Goal: Information Seeking & Learning: Learn about a topic

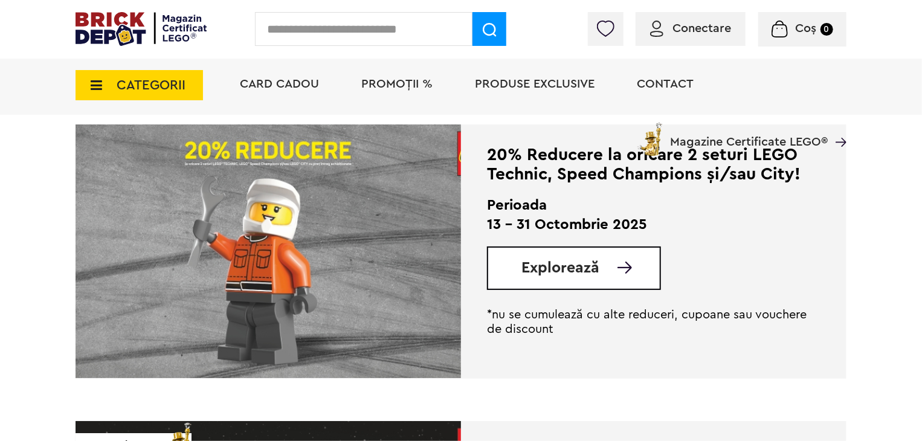
scroll to position [594, 0]
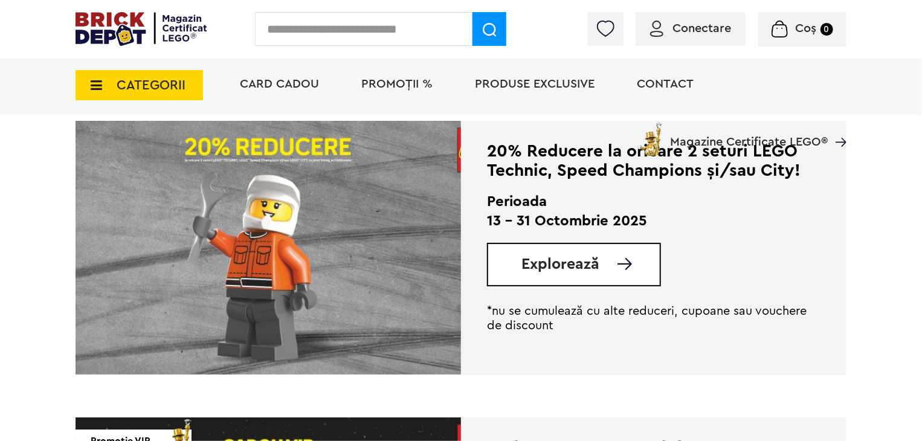
click at [556, 276] on div "Explorează" at bounding box center [574, 265] width 174 height 44
click at [578, 272] on span "Explorează" at bounding box center [561, 264] width 78 height 15
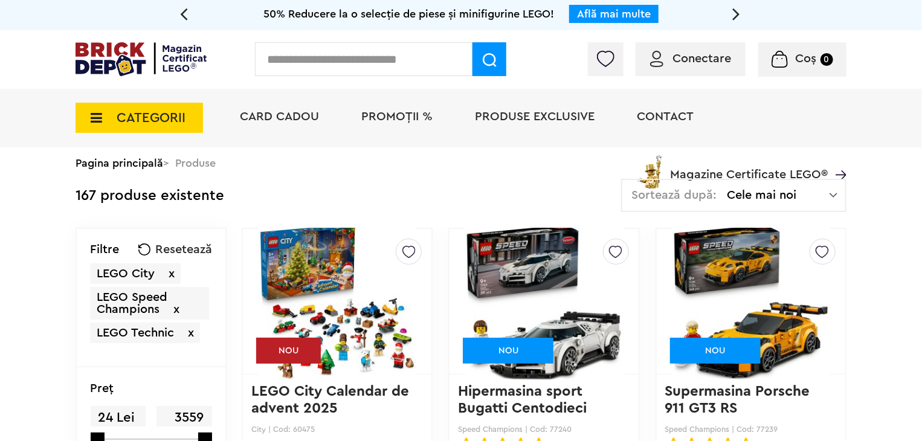
click at [824, 204] on div "Sortează după: Cele mai noi Cele mai noi Cele mai vechi Cele mai ieftine Cele m…" at bounding box center [733, 195] width 225 height 33
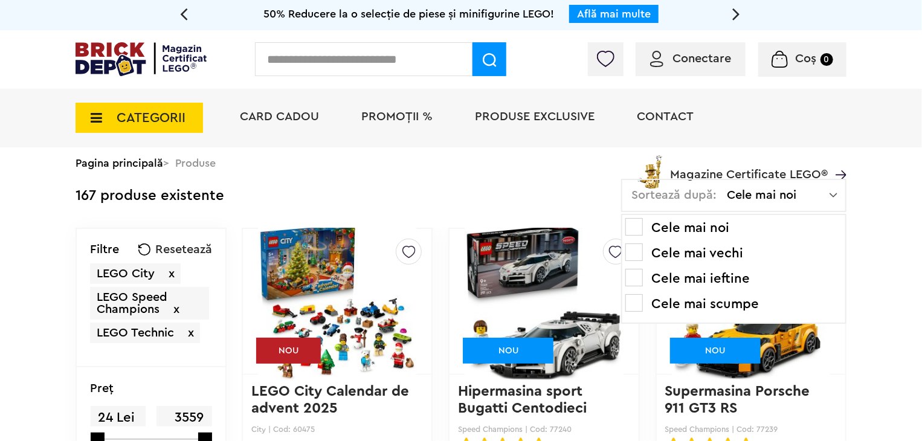
click at [708, 279] on li "Cele mai ieftine" at bounding box center [734, 278] width 217 height 19
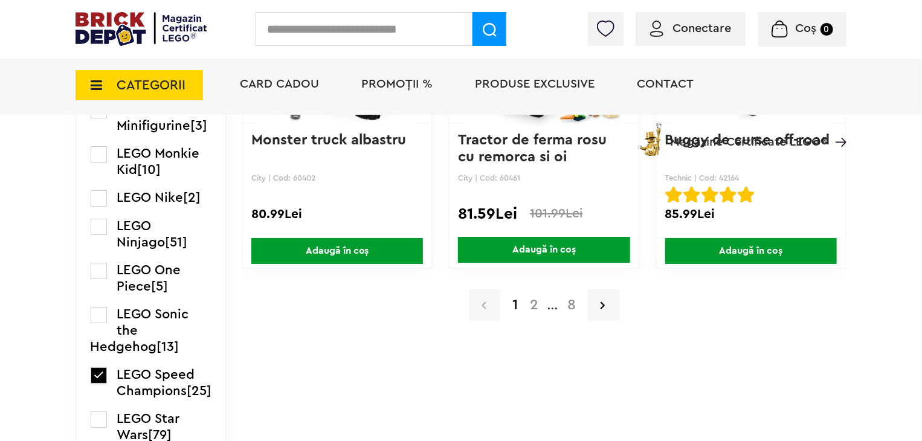
scroll to position [2120, 0]
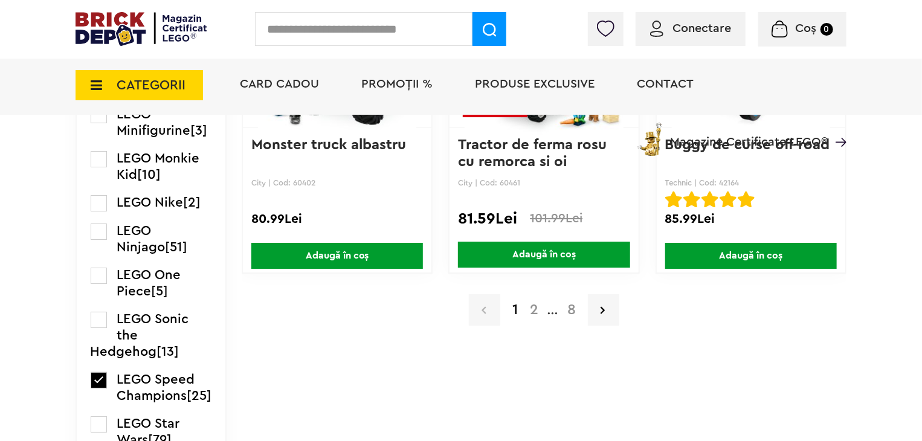
click at [537, 308] on a=LEGO%20Technic&order=3&page=2&small=3"] "2" at bounding box center [534, 310] width 21 height 15
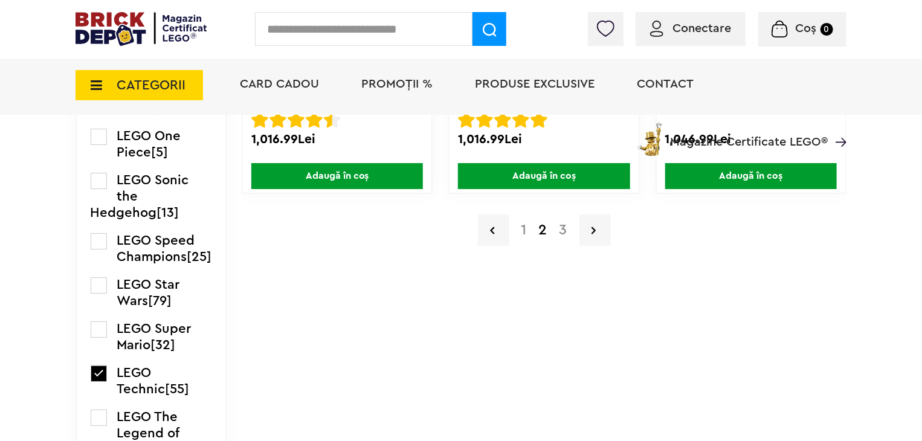
scroll to position [2221, 0]
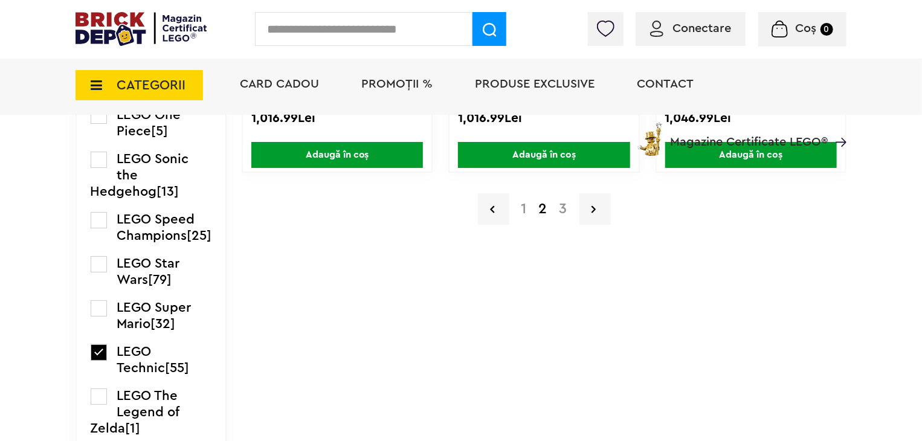
click at [567, 204] on a=LEGO%20Technic&order=3&page=3&small=3"] "3" at bounding box center [564, 209] width 20 height 15
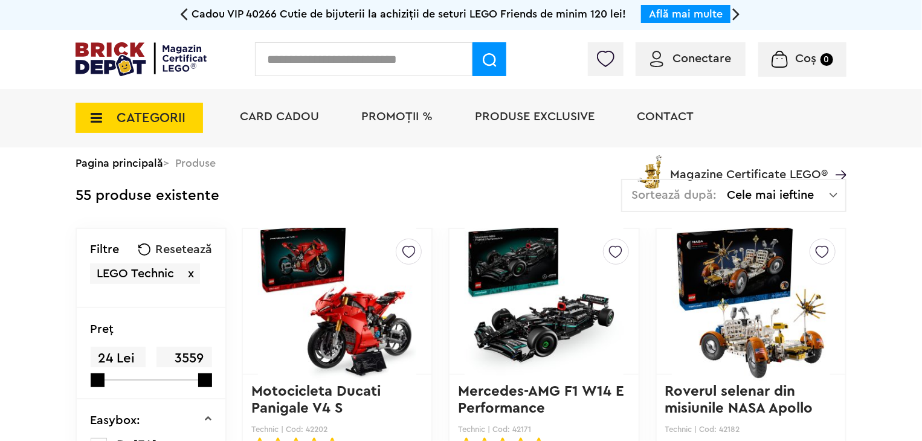
click at [184, 12] on icon at bounding box center [184, 13] width 8 height 21
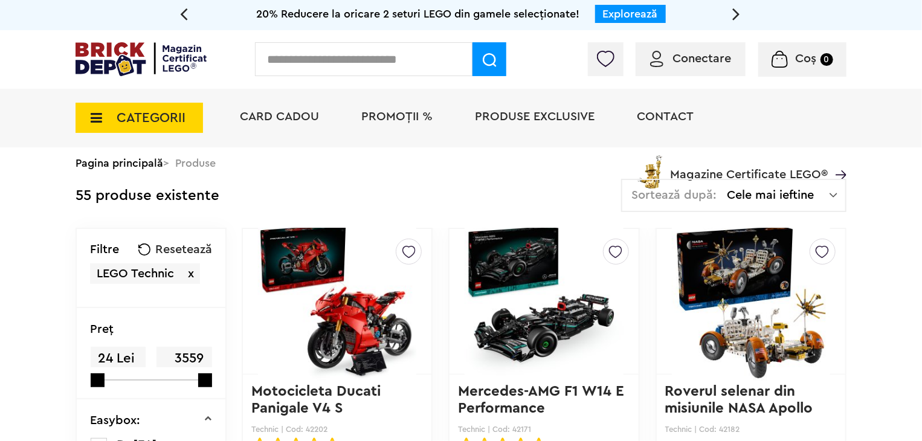
click at [628, 12] on link "Explorează" at bounding box center [630, 13] width 55 height 11
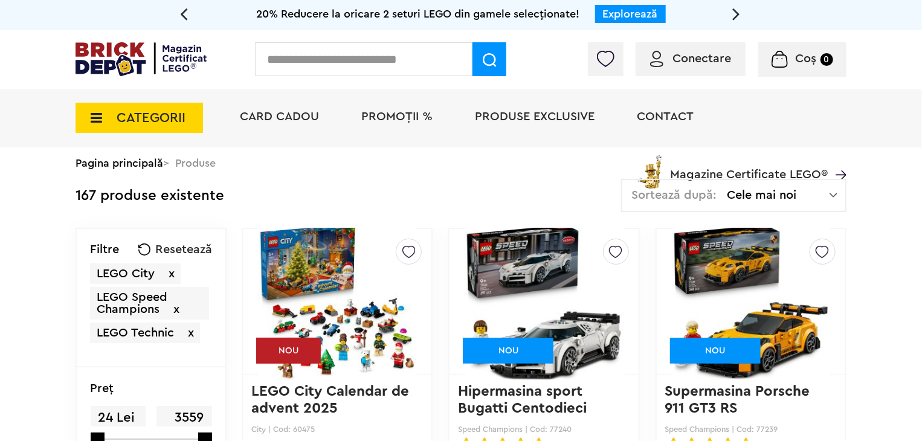
click at [785, 198] on span "Cele mai noi" at bounding box center [778, 195] width 103 height 12
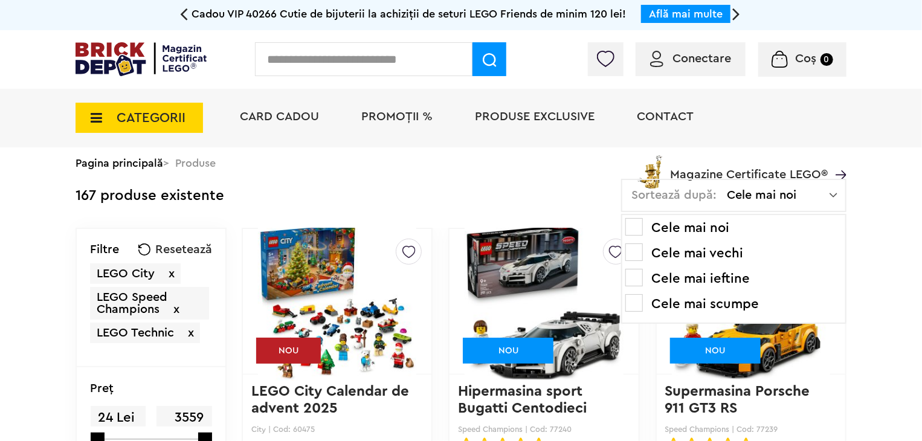
click at [692, 282] on li "Cele mai ieftine" at bounding box center [734, 278] width 217 height 19
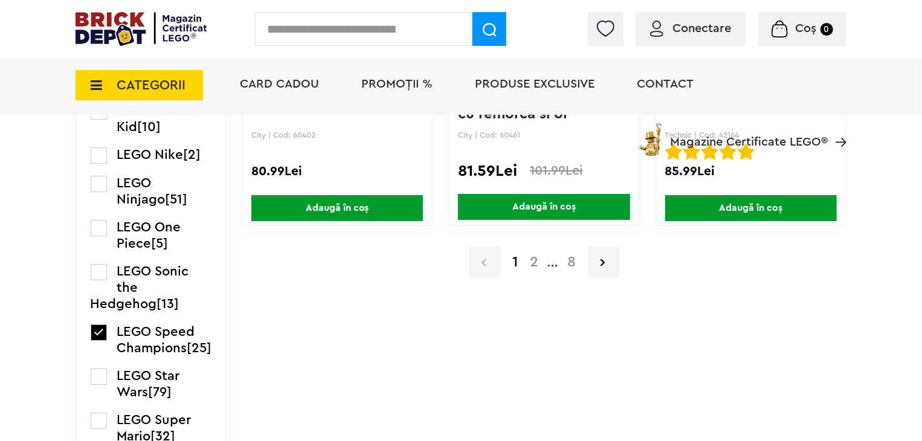
scroll to position [2169, 0]
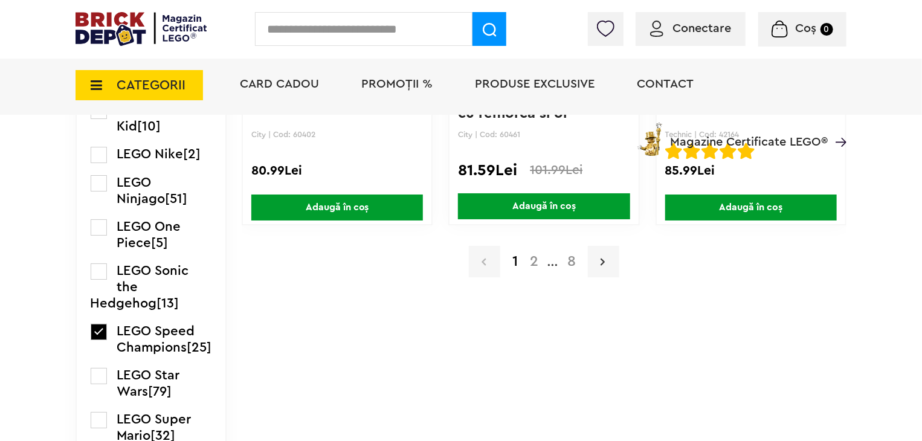
click at [602, 256] on icon at bounding box center [603, 262] width 4 height 12
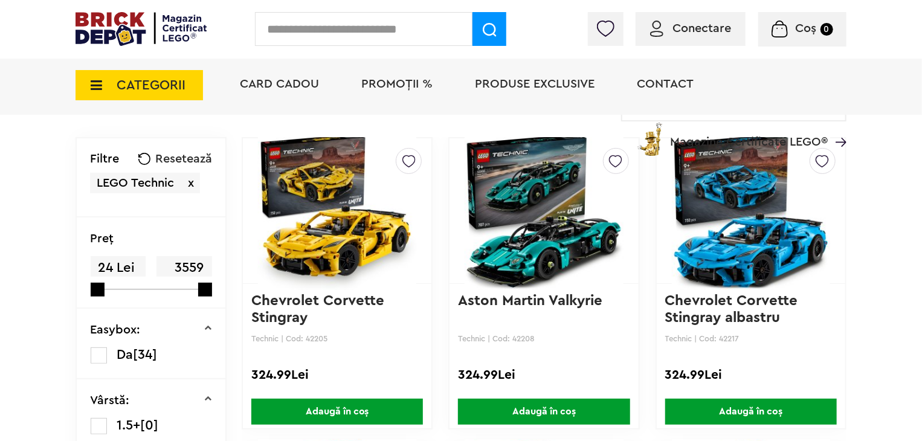
scroll to position [121, 0]
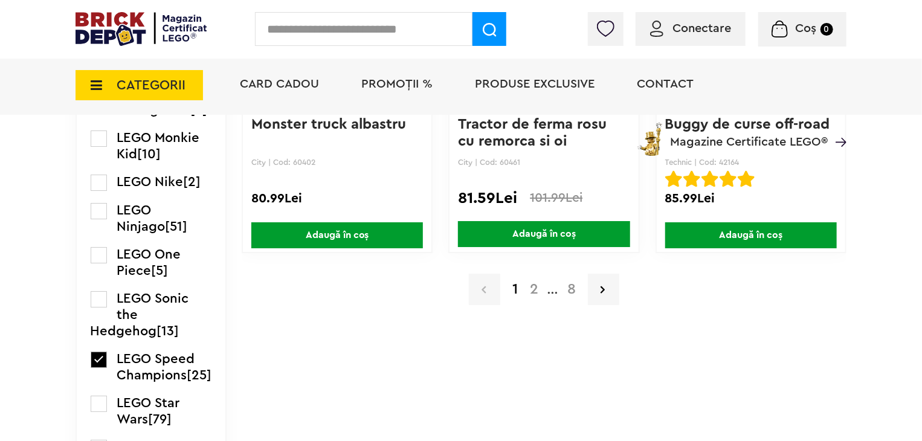
scroll to position [2182, 0]
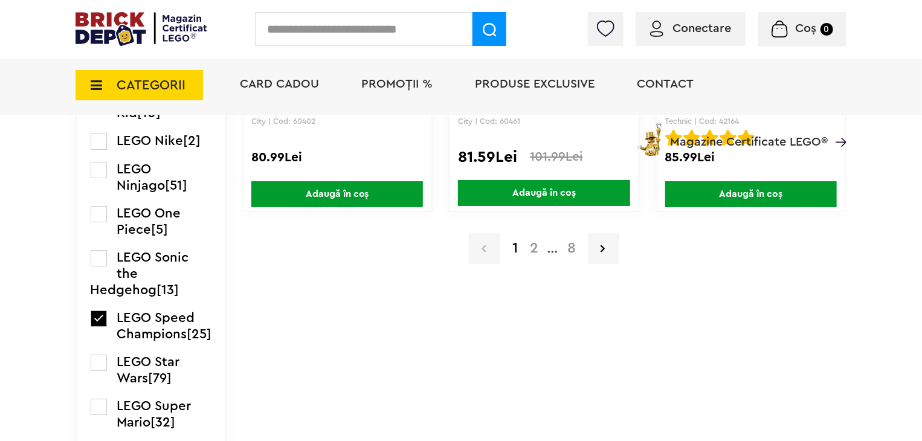
click at [568, 250] on a=LEGO%20Technic&order=3&page=8&small=3"] "8" at bounding box center [572, 248] width 21 height 15
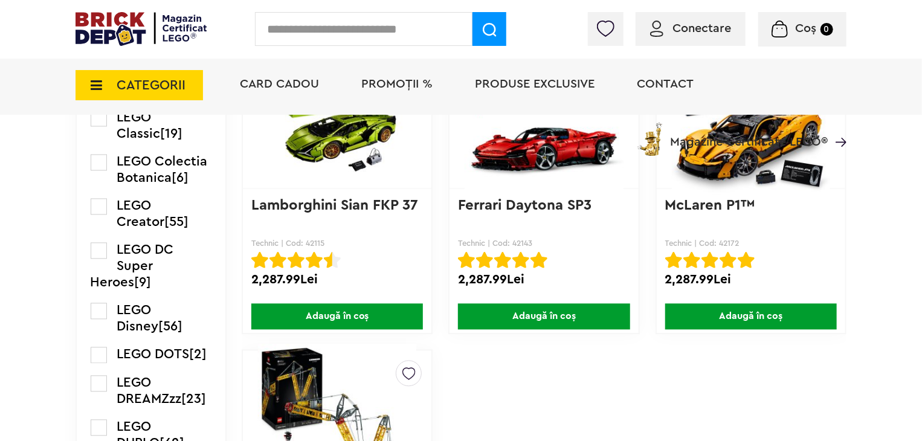
scroll to position [1135, 0]
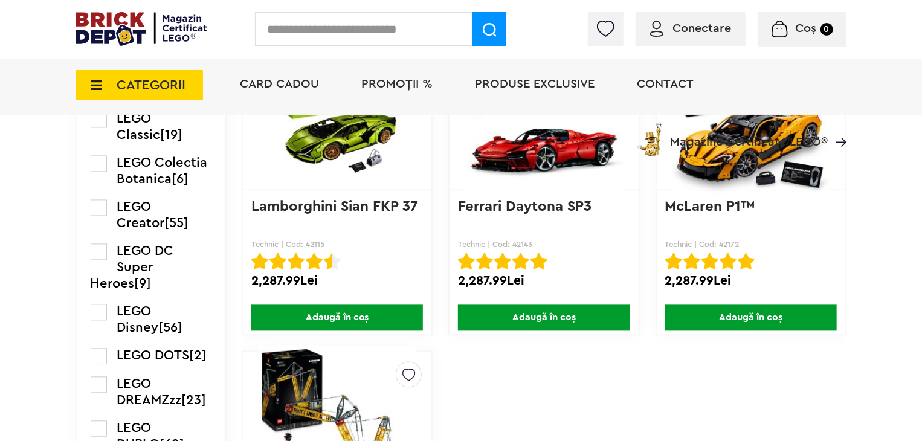
click at [376, 88] on span "PROMOȚII %" at bounding box center [396, 84] width 71 height 12
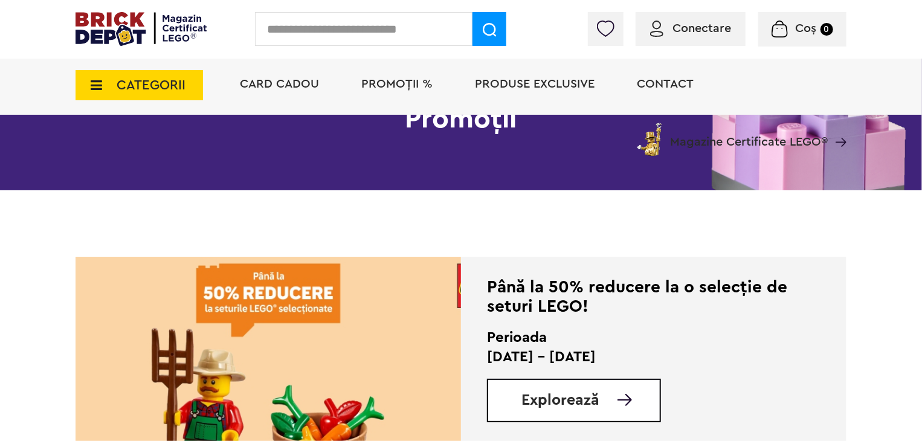
scroll to position [192, 0]
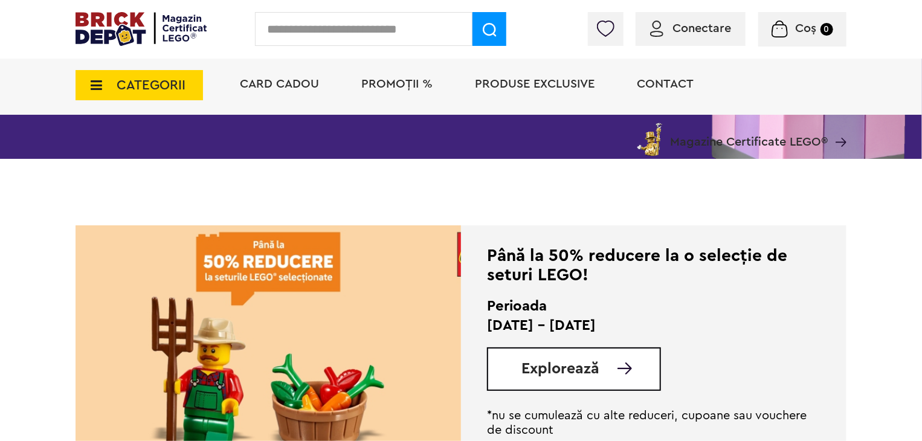
click at [595, 375] on span "Explorează" at bounding box center [561, 368] width 78 height 15
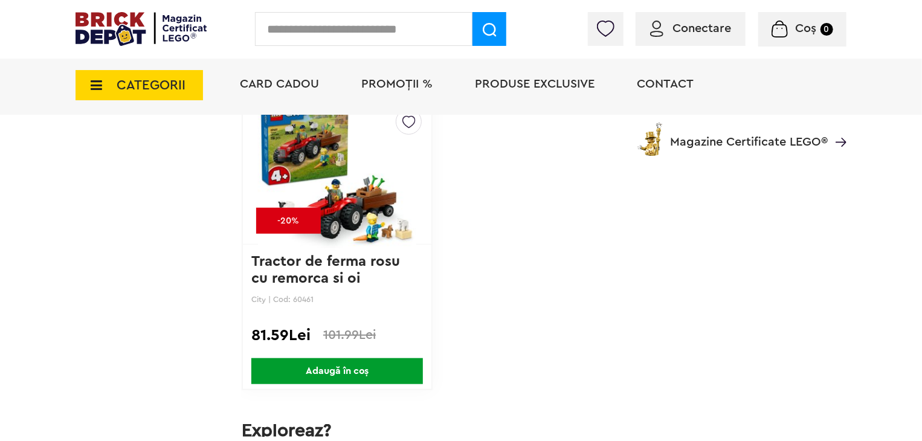
scroll to position [5007, 0]
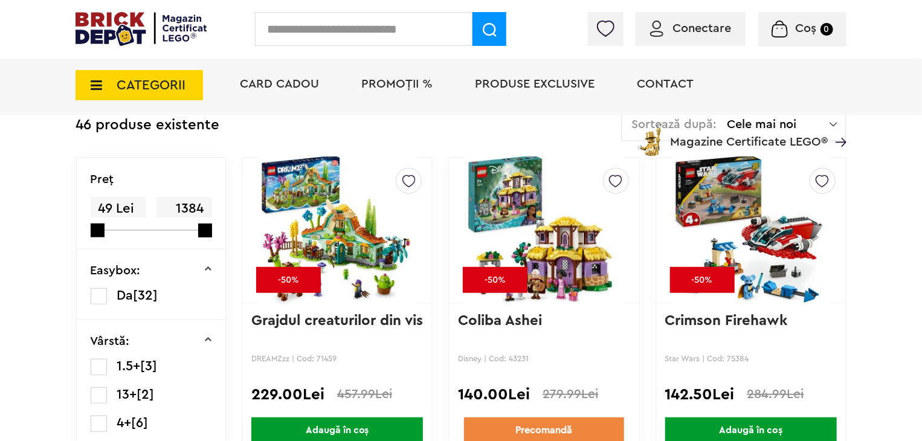
scroll to position [343, 0]
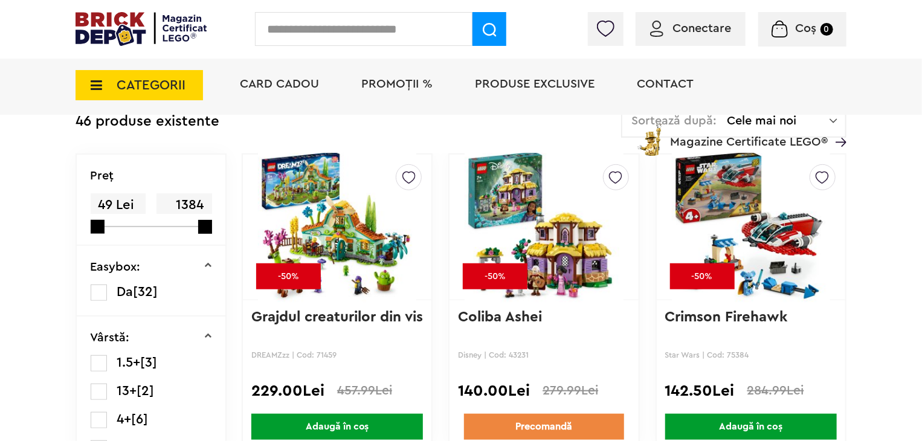
click at [384, 92] on li "PROMOȚII %" at bounding box center [396, 85] width 95 height 59
click at [397, 88] on span "PROMOȚII %" at bounding box center [396, 84] width 71 height 12
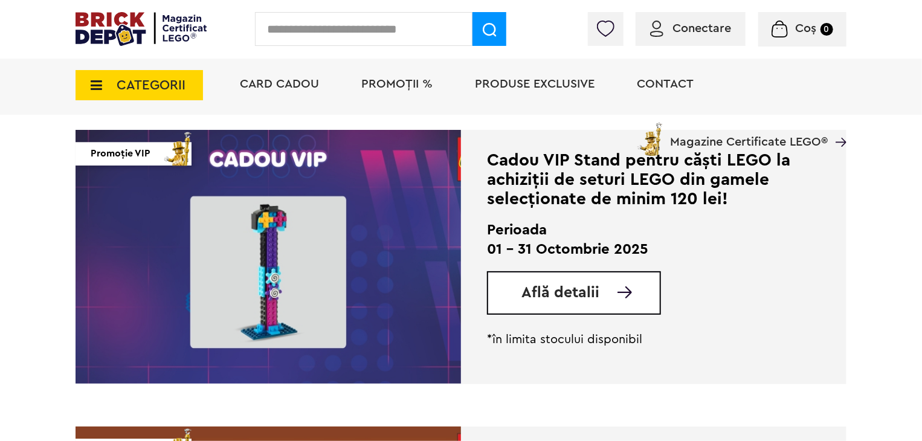
scroll to position [1472, 0]
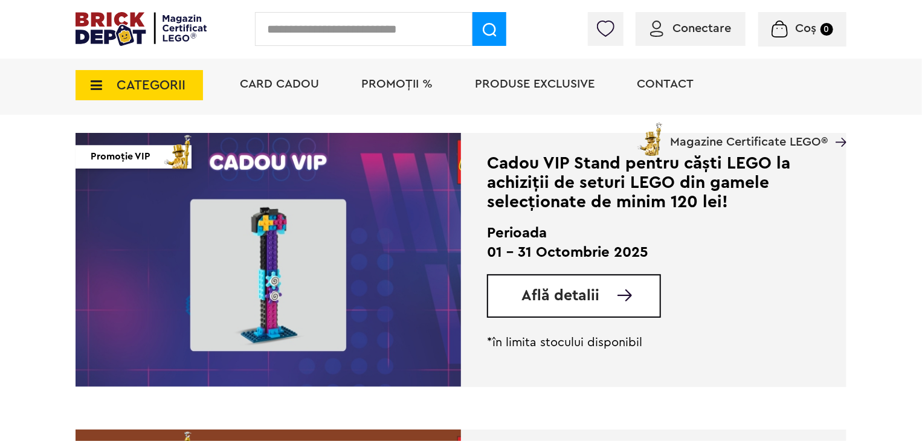
click at [532, 299] on span "Află detalii" at bounding box center [561, 295] width 78 height 15
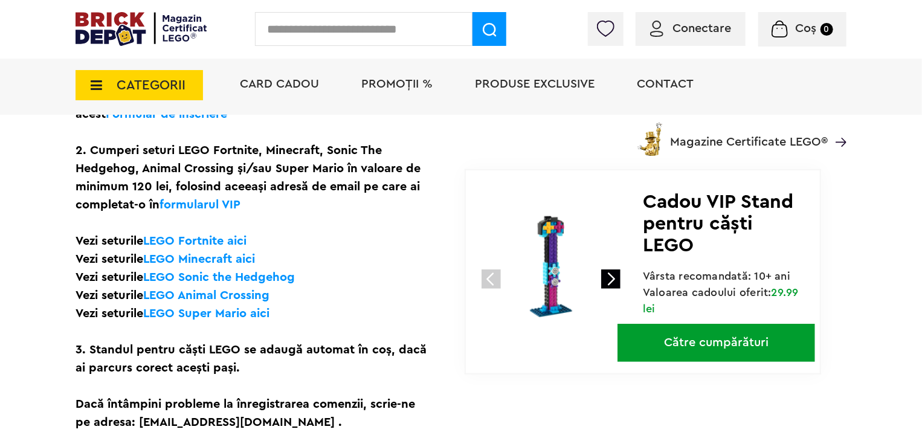
scroll to position [398, 0]
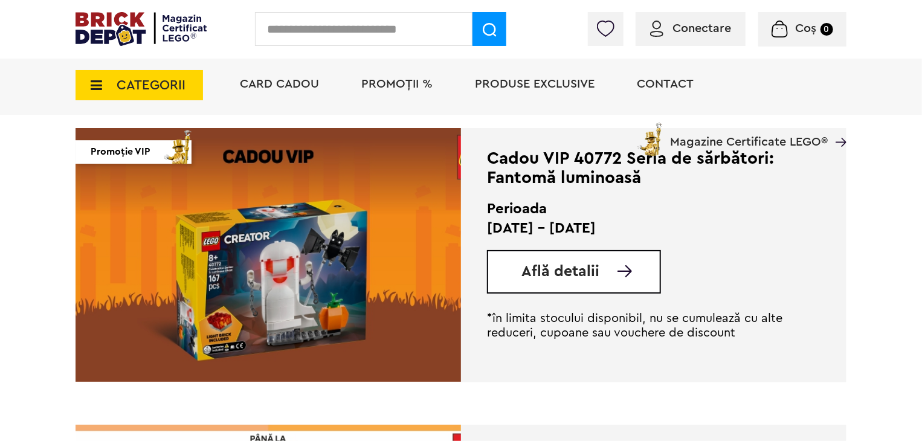
scroll to position [1774, 0]
click at [522, 276] on span "Află detalii" at bounding box center [561, 271] width 78 height 15
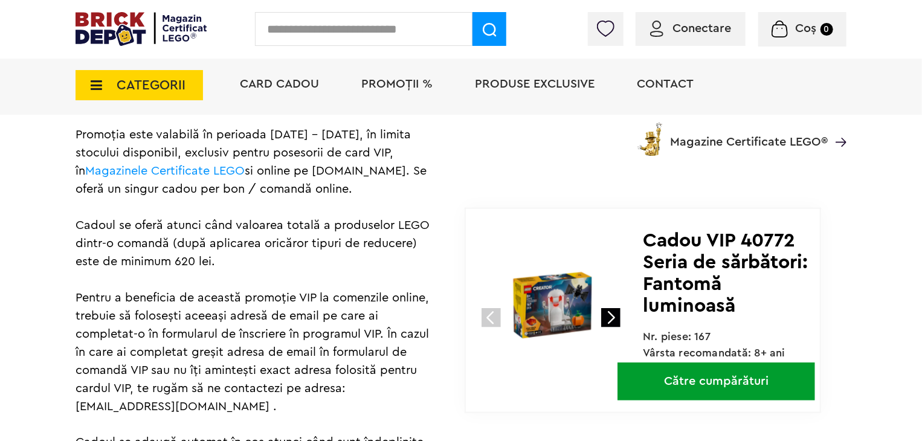
scroll to position [717, 0]
